Goal: Task Accomplishment & Management: Manage account settings

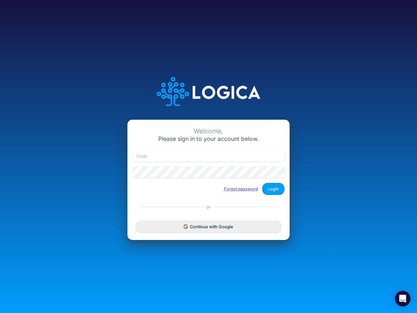
click at [241, 189] on button "Forgot password" at bounding box center [241, 189] width 43 height 11
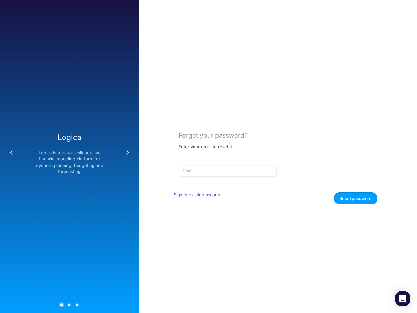
click at [274, 189] on form "Sign in existing account Reset password" at bounding box center [278, 185] width 199 height 39
click at [209, 227] on div "Forgot your password? Enter your email to reset it. Sign in existing account Re…" at bounding box center [278, 156] width 278 height 313
click at [403, 299] on icon "Open Intercom Messenger" at bounding box center [403, 299] width 7 height 8
